Goal: Obtain resource: Download file/media

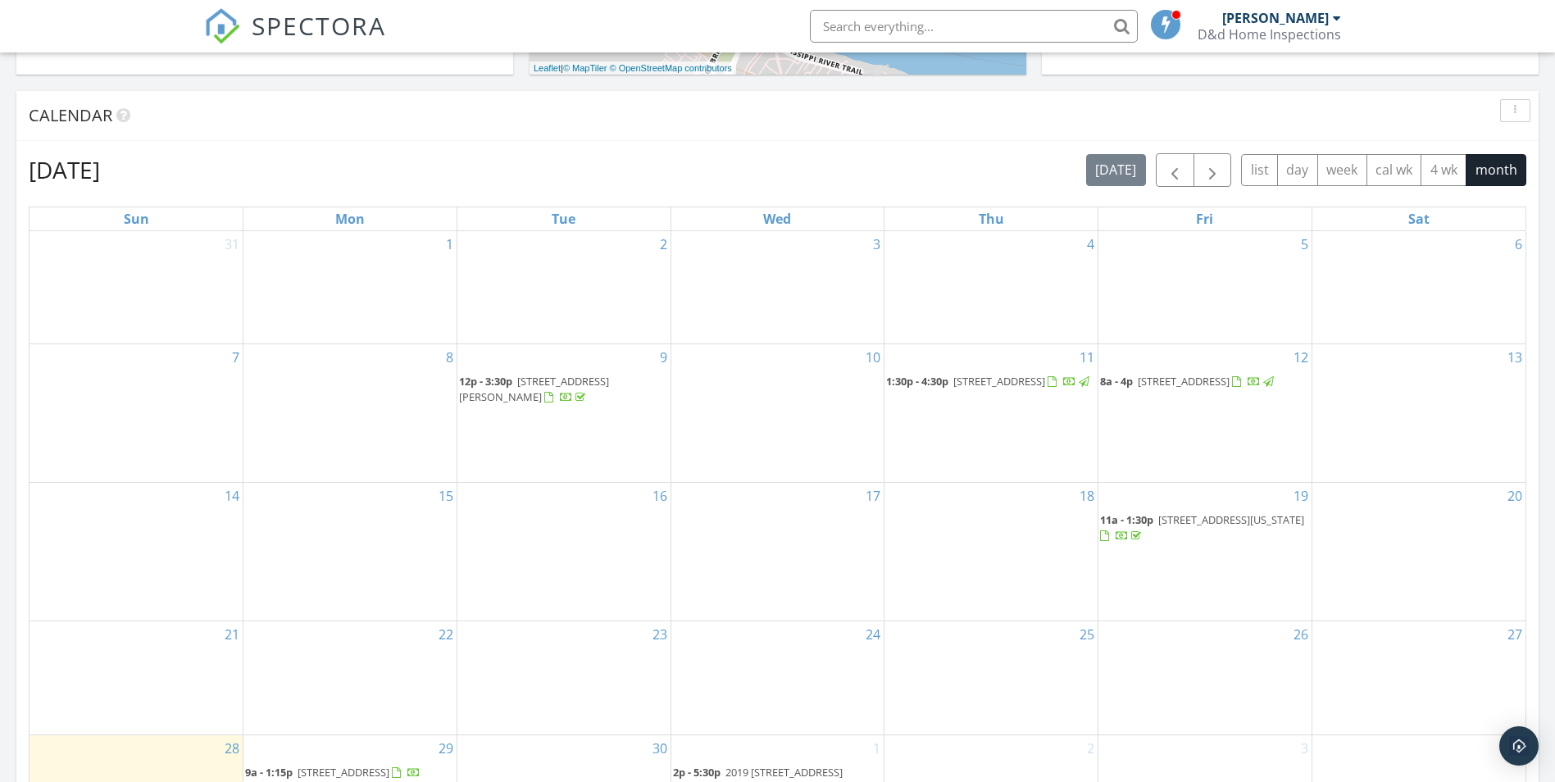
scroll to position [902, 0]
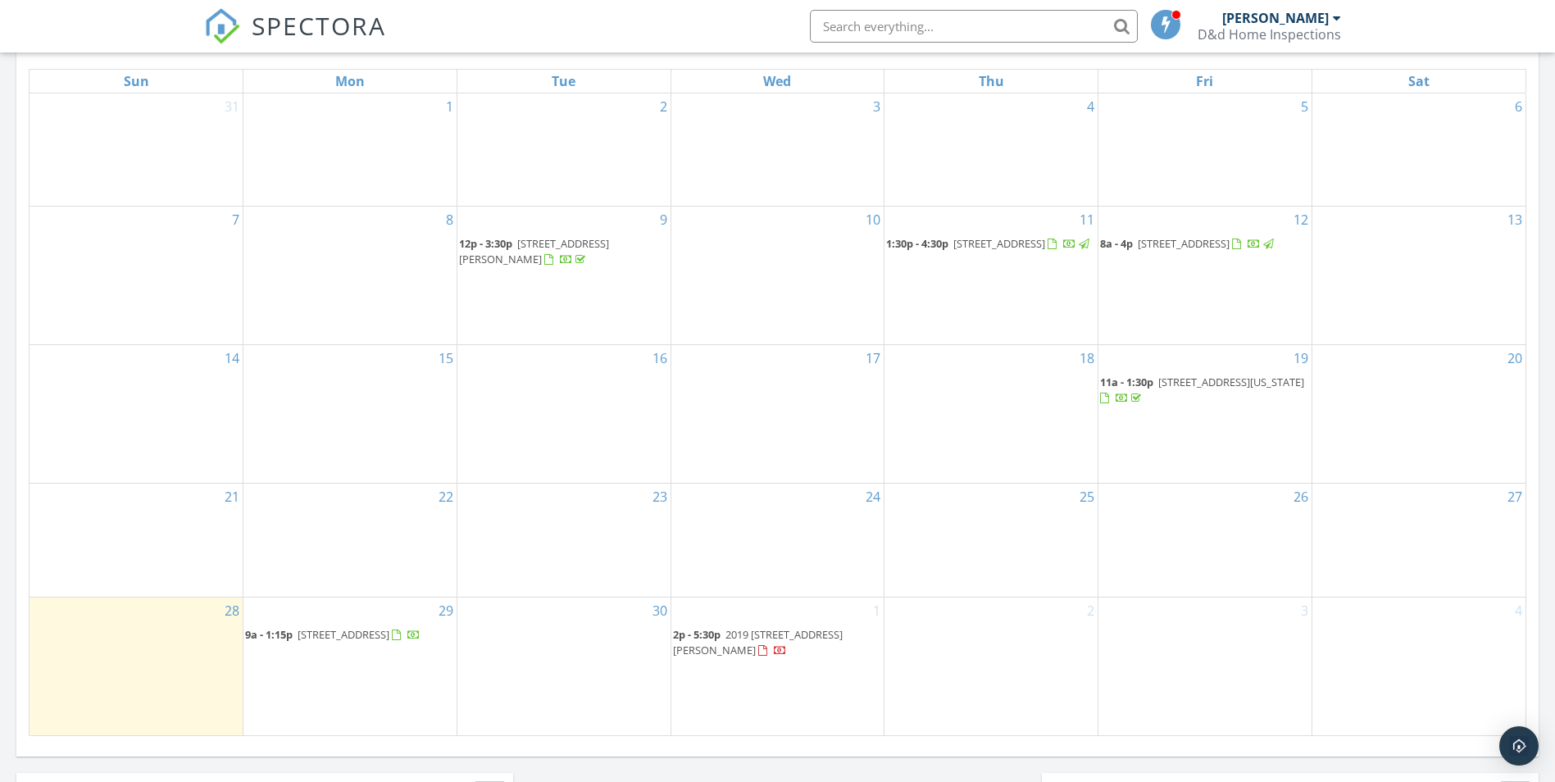
click at [1187, 381] on span "2003 Georgia Ave, Kenner 70062" at bounding box center [1232, 382] width 146 height 15
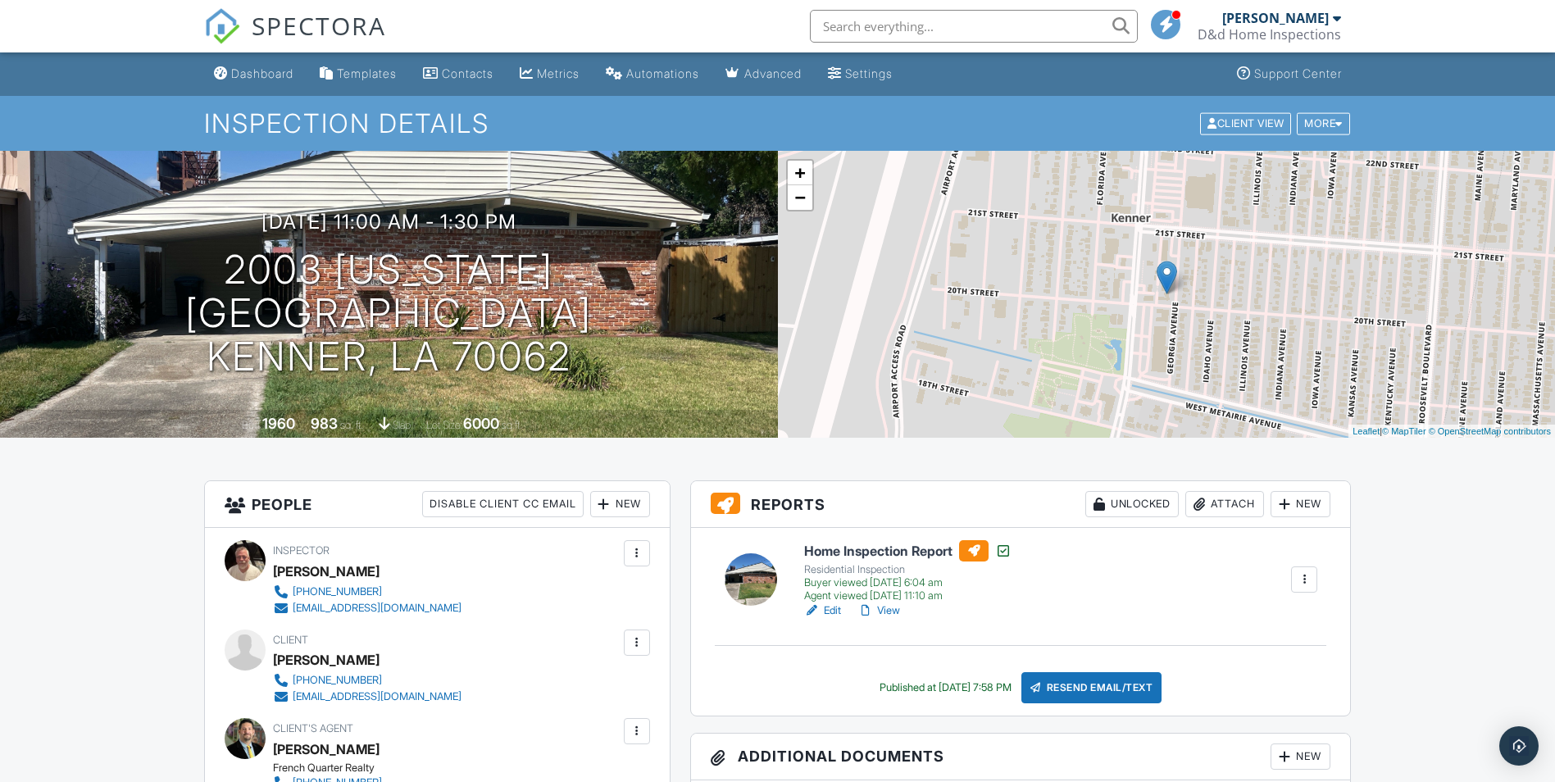
click at [885, 611] on link "View" at bounding box center [879, 611] width 43 height 16
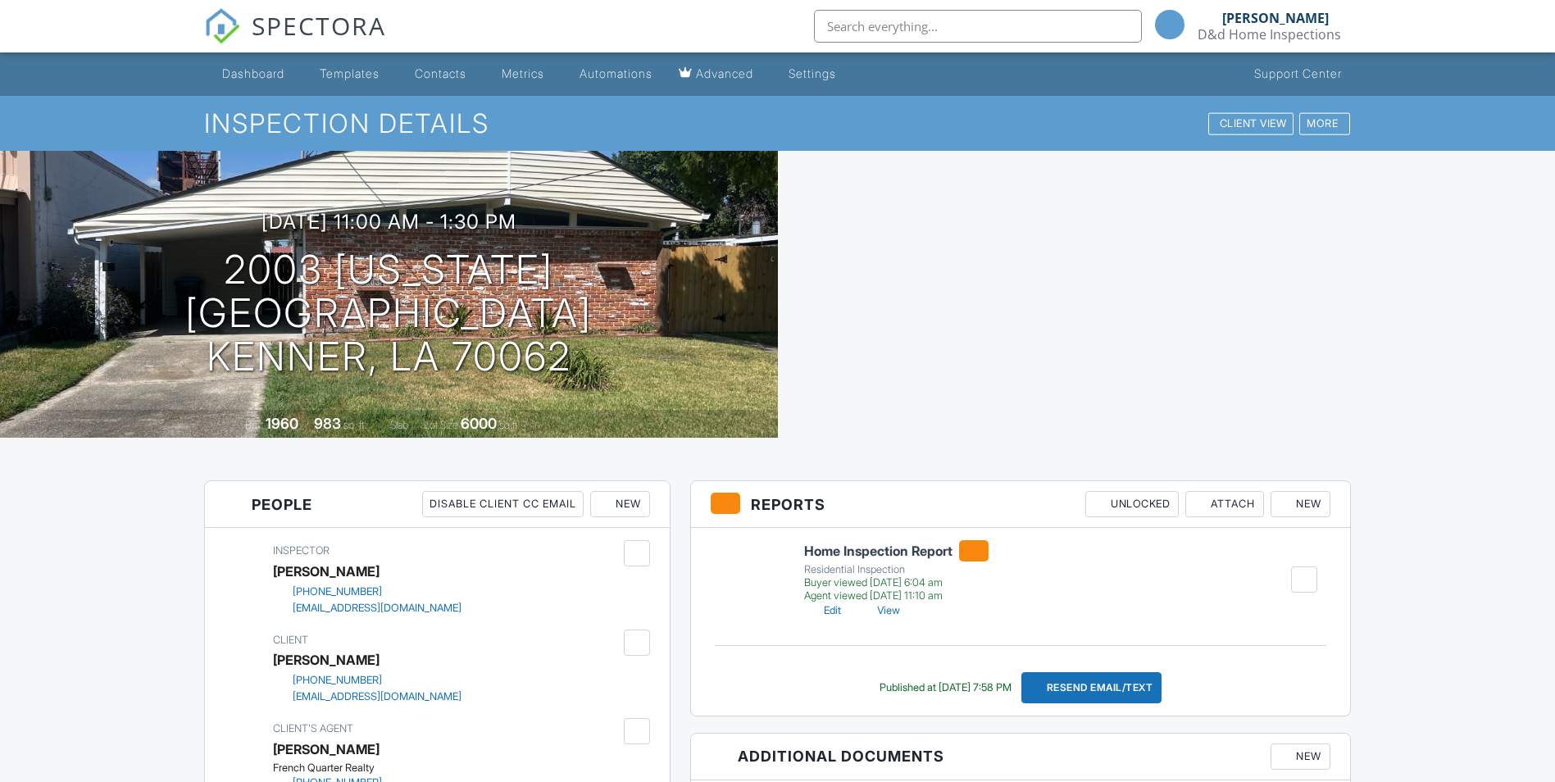
scroll to position [317, 0]
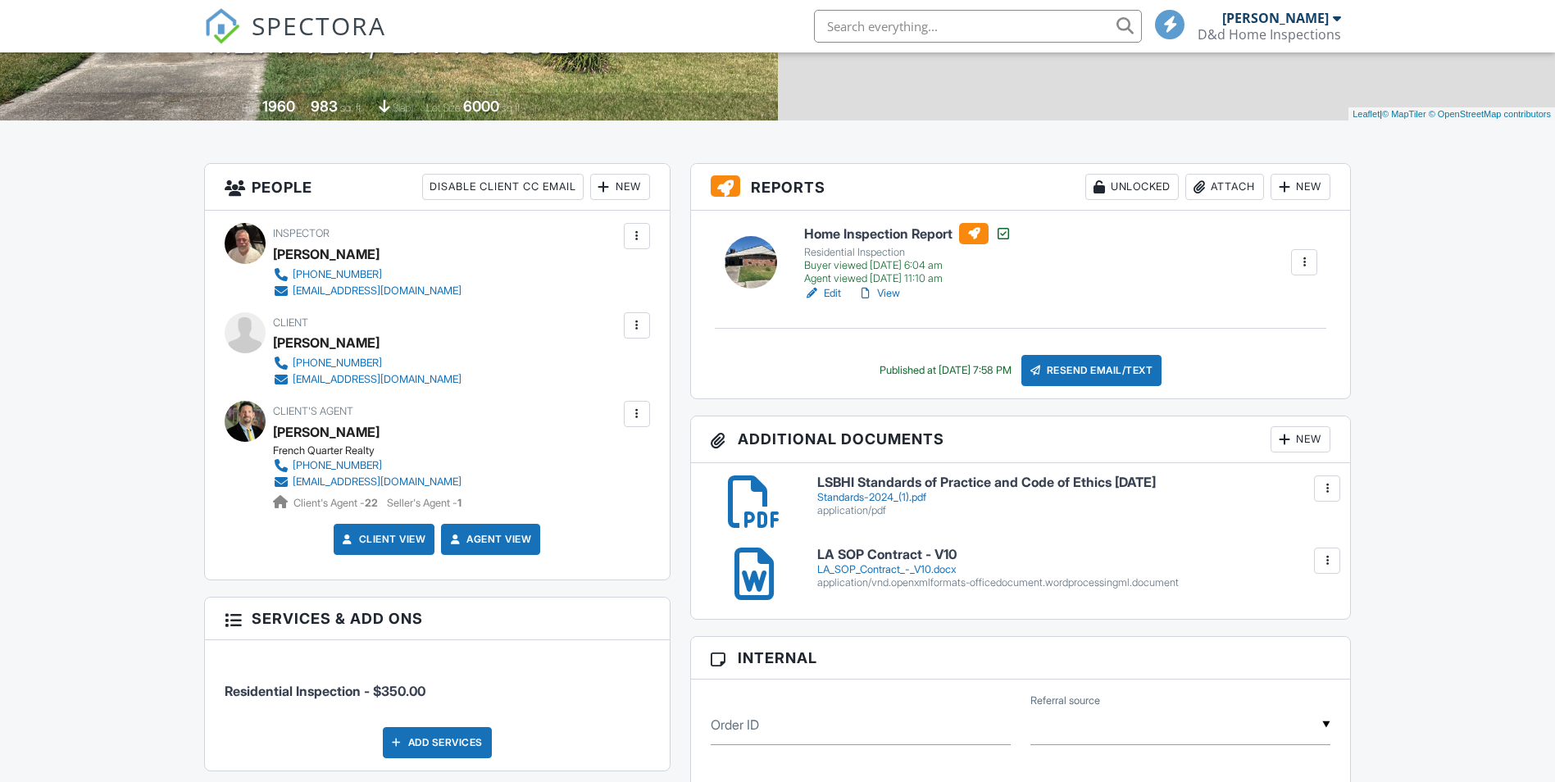
click at [840, 480] on link "LSBHI Standards of Practice and Code of Ethics Oct 2024 Standards-2024_(1).pdf …" at bounding box center [1074, 497] width 514 height 42
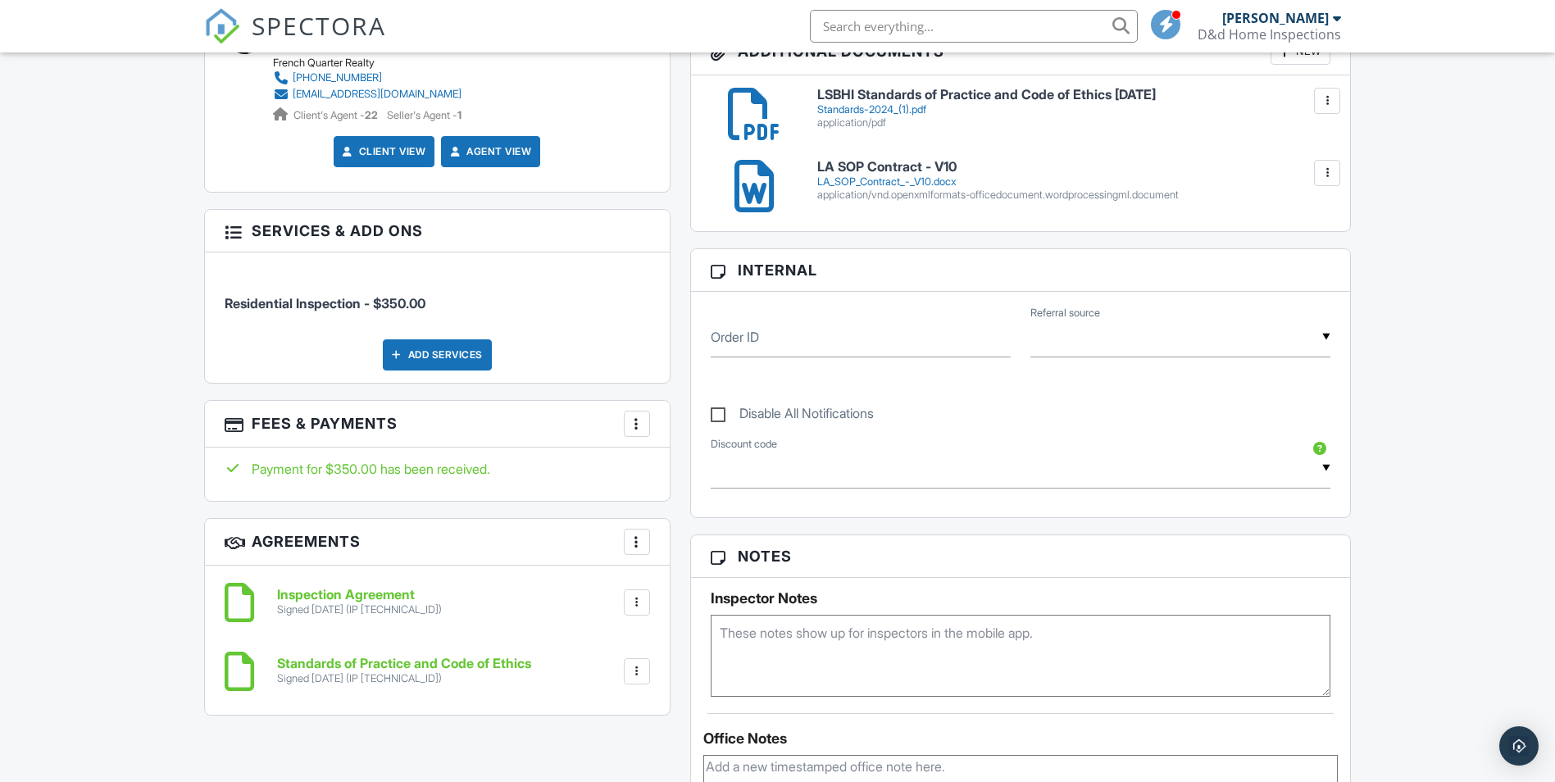
scroll to position [738, 0]
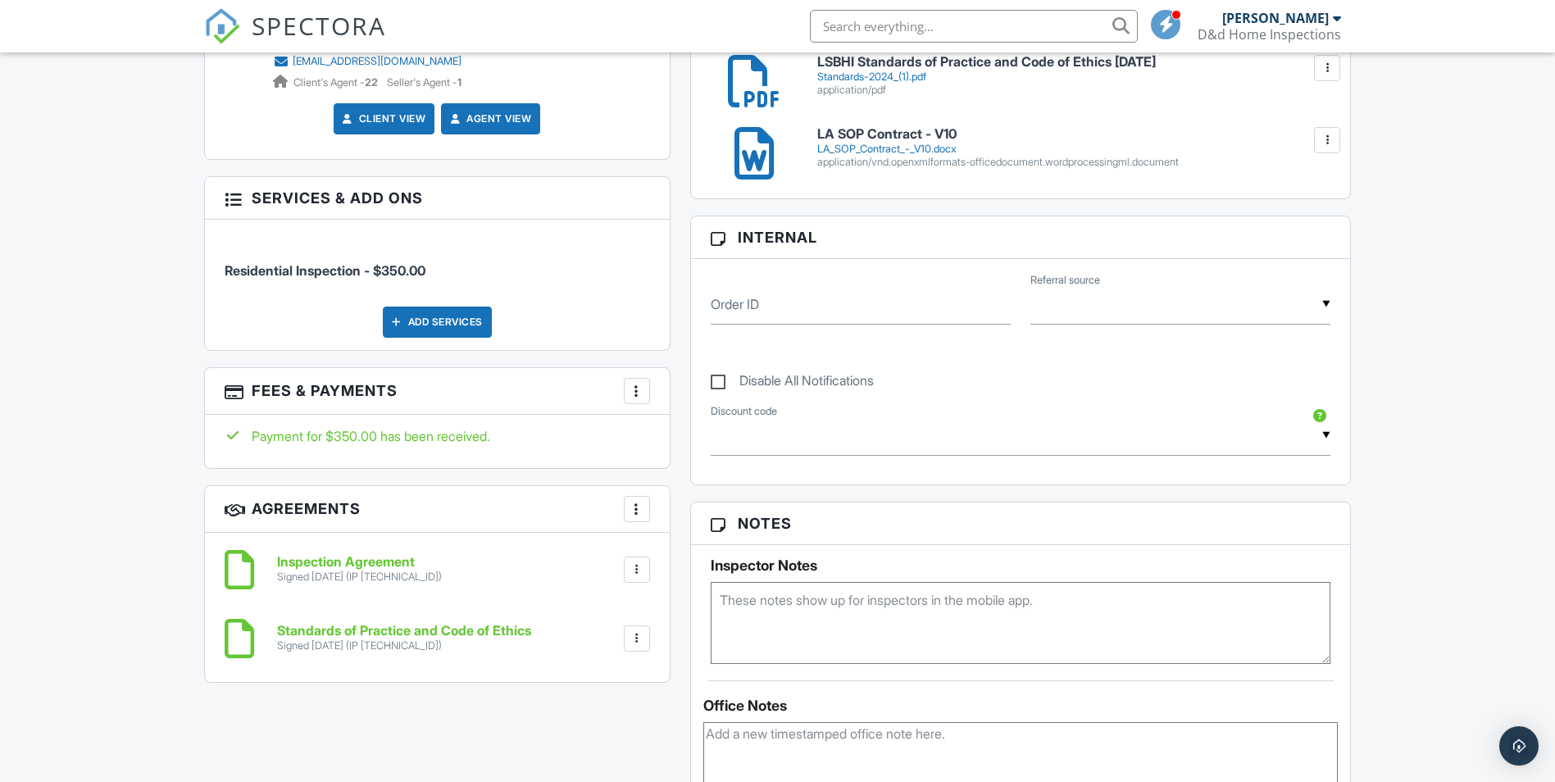
click at [635, 570] on div at bounding box center [637, 570] width 16 height 16
click at [585, 699] on li "Download" at bounding box center [593, 696] width 93 height 41
